Goal: Task Accomplishment & Management: Use online tool/utility

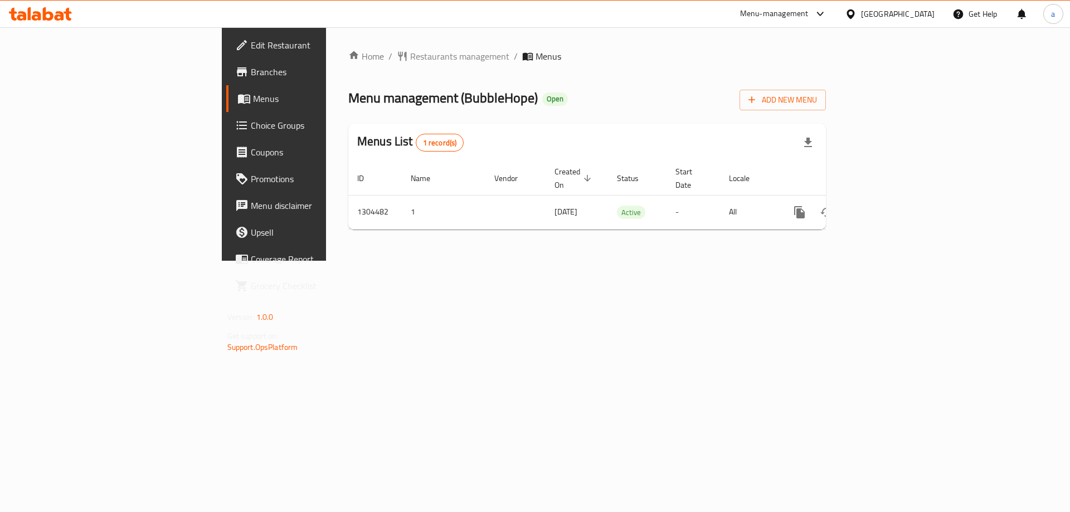
click at [251, 130] on span "Choice Groups" at bounding box center [321, 125] width 141 height 13
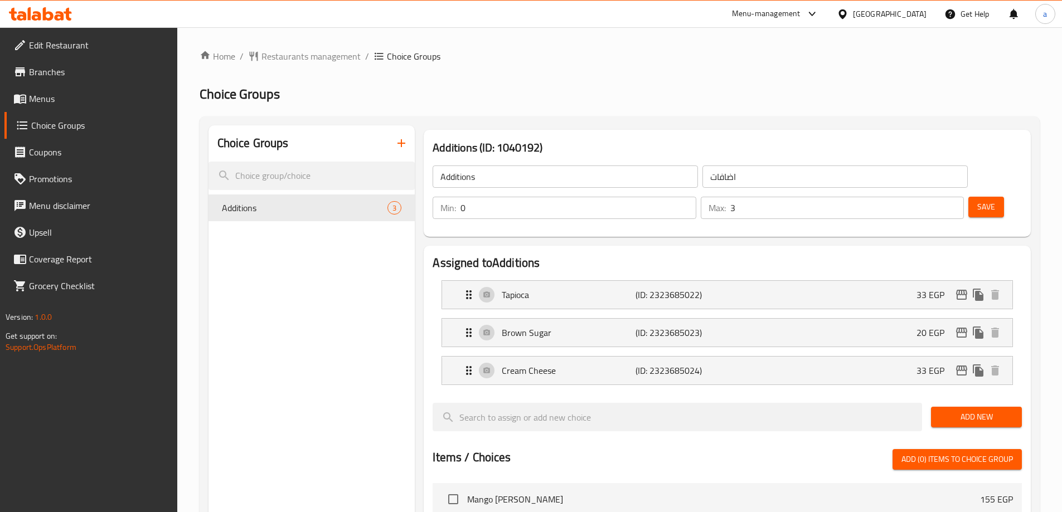
click at [89, 93] on span "Menus" at bounding box center [98, 98] width 139 height 13
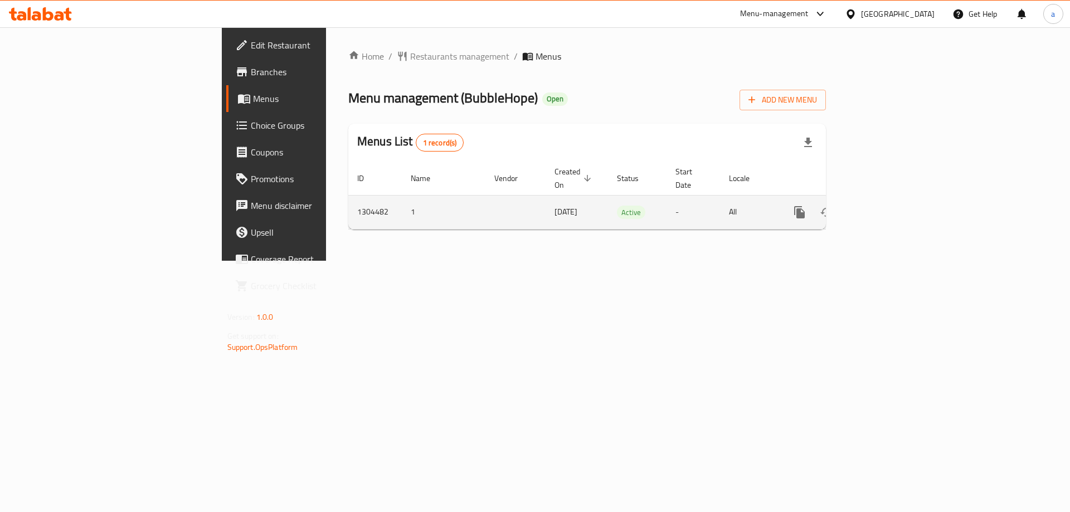
click at [887, 206] on icon "enhanced table" at bounding box center [880, 212] width 13 height 13
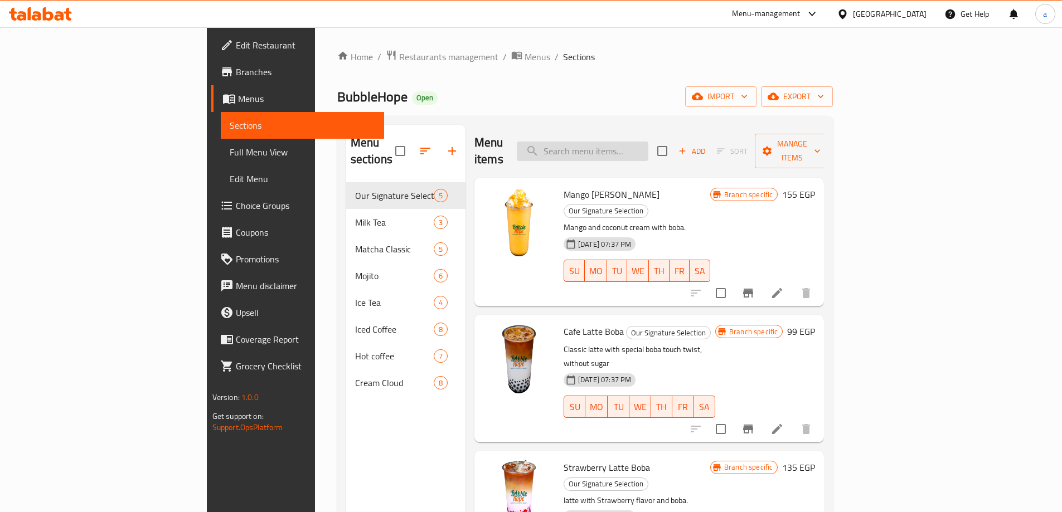
click at [632, 151] on input "search" at bounding box center [583, 152] width 132 height 20
paste input "Popping Strawberry"
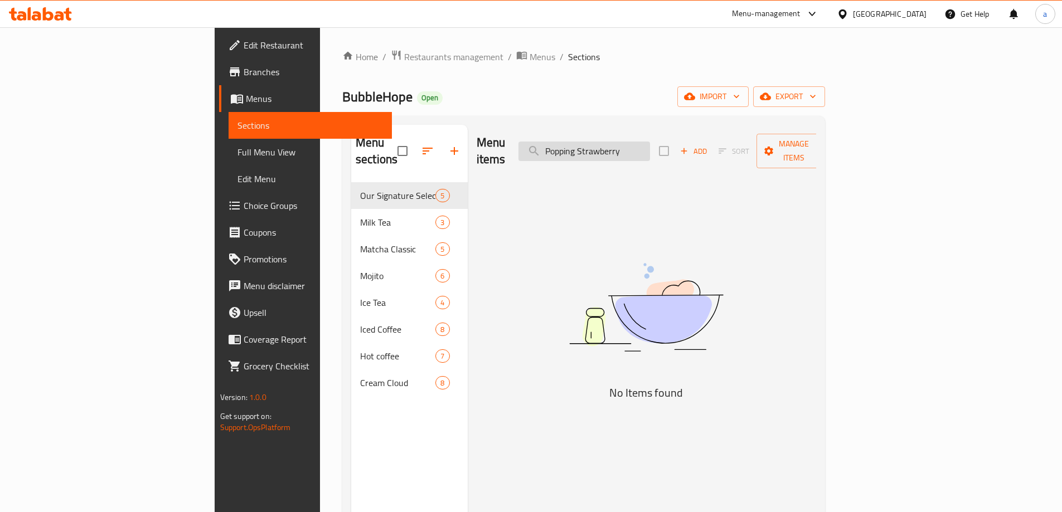
click at [672, 152] on div "Menu items Popping Strawberry Add Sort Manage items" at bounding box center [647, 151] width 340 height 53
click at [650, 151] on input "Popping Strawberry" at bounding box center [584, 152] width 132 height 20
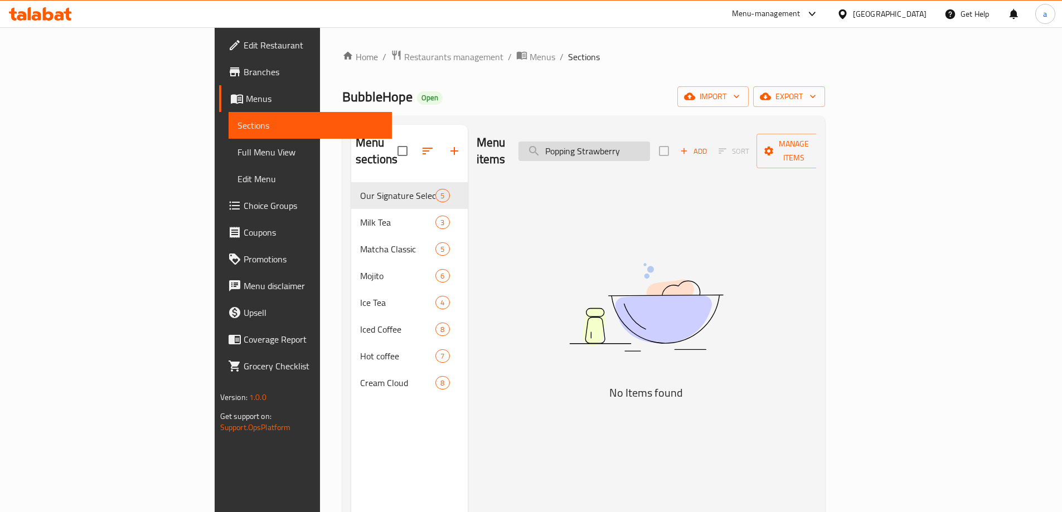
paste input "Boba"
type input "Popping Boba"
click at [237, 152] on span "Full Menu View" at bounding box center [310, 152] width 146 height 13
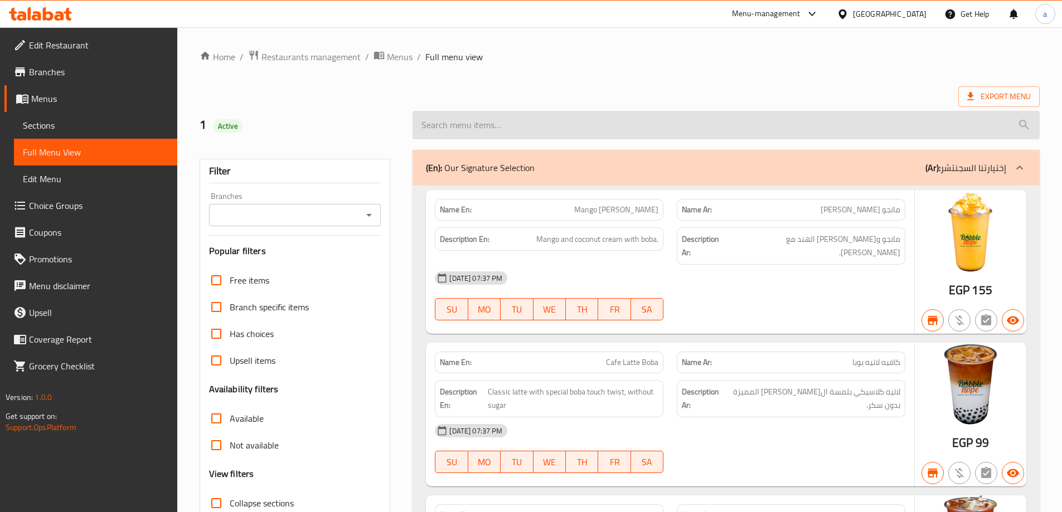
click at [629, 133] on input "search" at bounding box center [726, 125] width 627 height 28
paste input "Popping Boba"
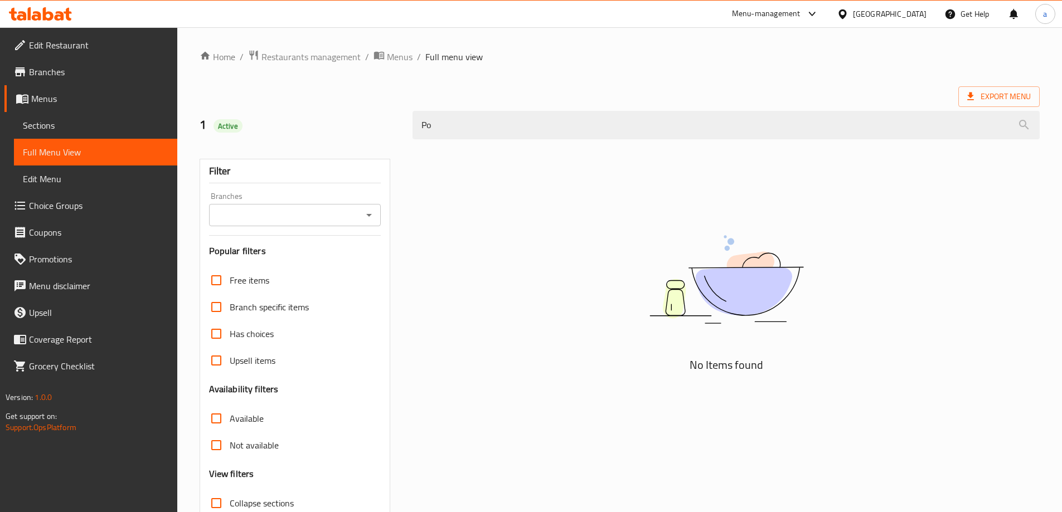
type input "P"
